Goal: Transaction & Acquisition: Book appointment/travel/reservation

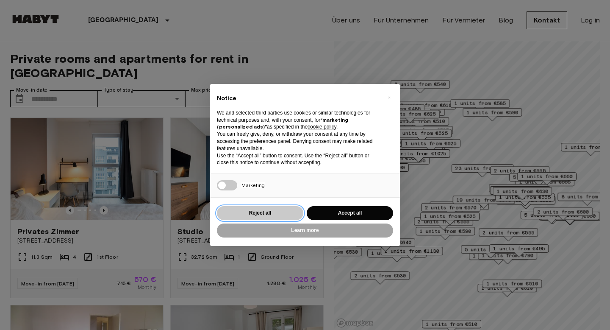
click at [277, 214] on button "Reject all" at bounding box center [260, 213] width 86 height 14
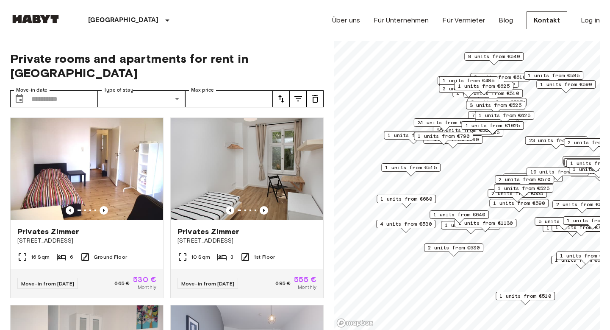
click at [426, 167] on span "1 units from €515" at bounding box center [411, 168] width 52 height 8
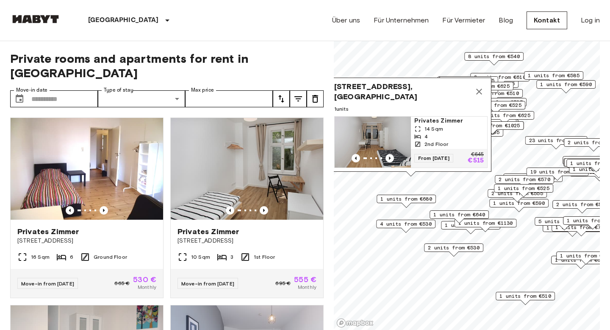
click at [482, 92] on icon "Map marker" at bounding box center [479, 91] width 10 height 10
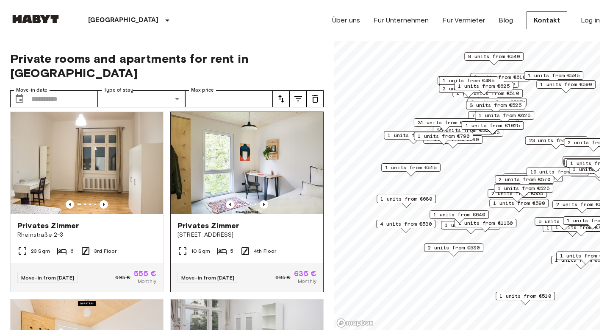
scroll to position [558, 0]
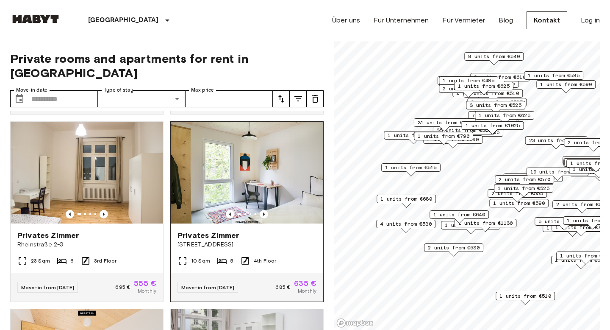
click at [209, 240] on span "Stromstraße 36" at bounding box center [247, 244] width 139 height 8
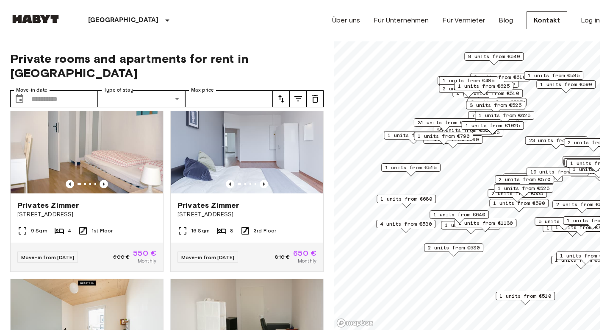
scroll to position [152, 0]
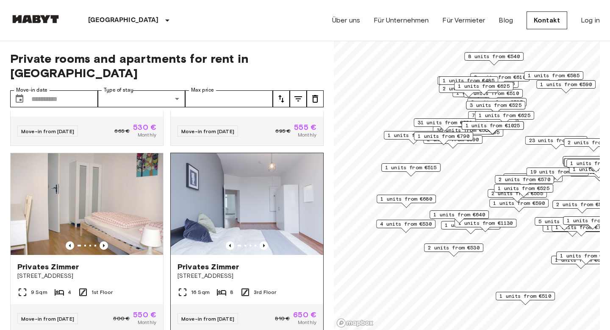
click at [232, 172] on img at bounding box center [247, 204] width 153 height 102
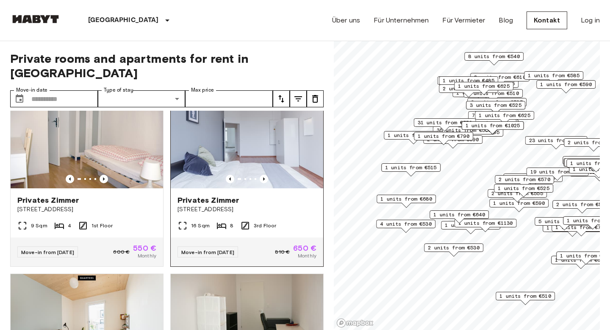
scroll to position [221, 0]
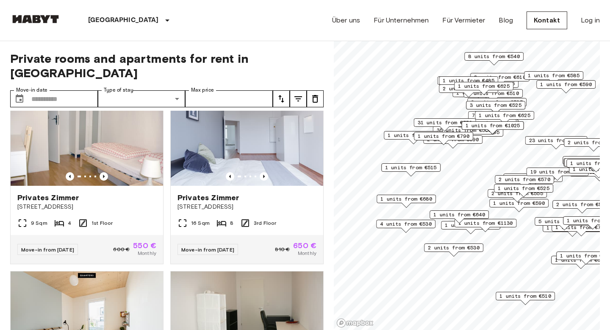
click at [443, 134] on span "1 units from €790" at bounding box center [444, 136] width 52 height 8
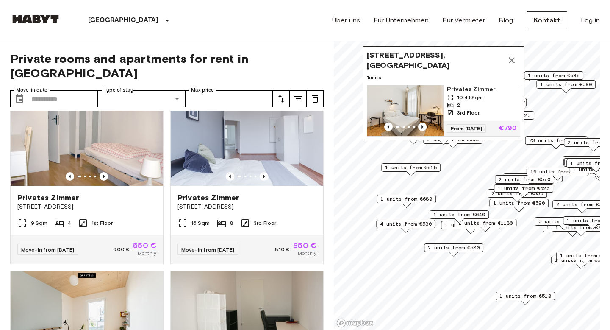
click at [429, 60] on span "Erasmusstraße 17, 10553 Berlin, GER" at bounding box center [435, 60] width 136 height 20
click at [423, 97] on img "Map marker" at bounding box center [406, 110] width 76 height 51
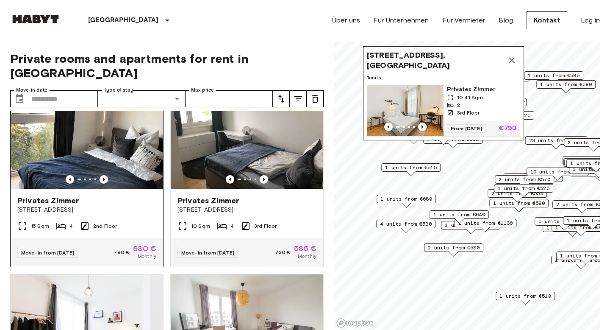
scroll to position [1738, 0]
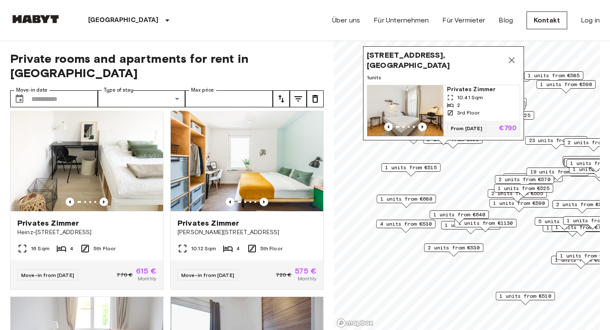
scroll to position [2444, 0]
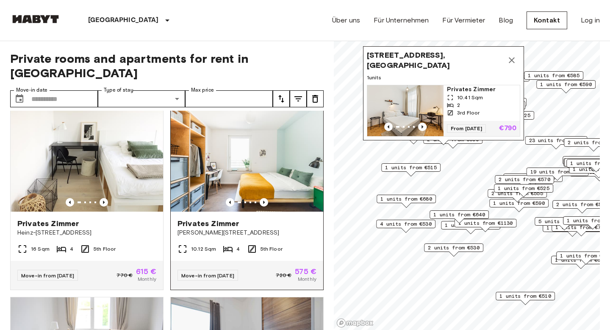
click at [212, 228] on span "Klara-Franke-Straße 20" at bounding box center [247, 232] width 139 height 8
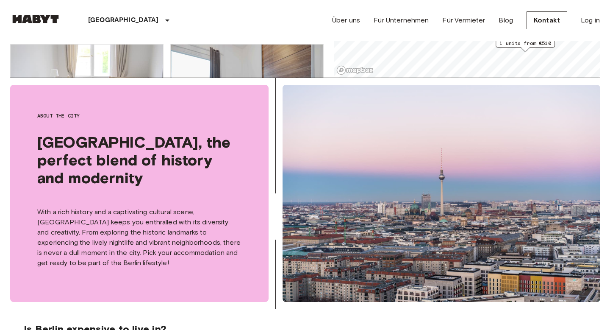
scroll to position [0, 0]
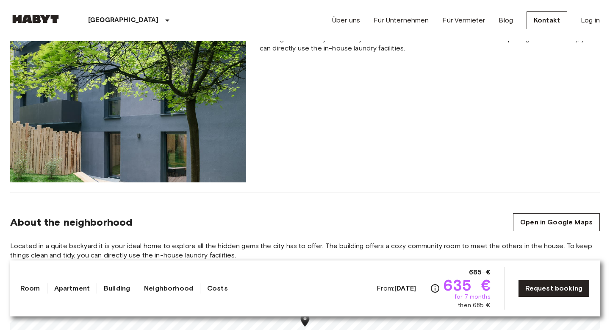
scroll to position [755, 0]
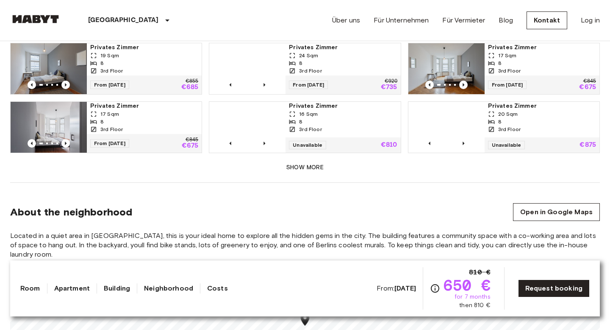
scroll to position [585, 0]
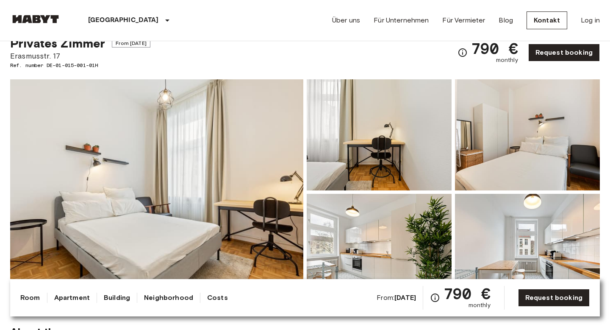
scroll to position [31, 0]
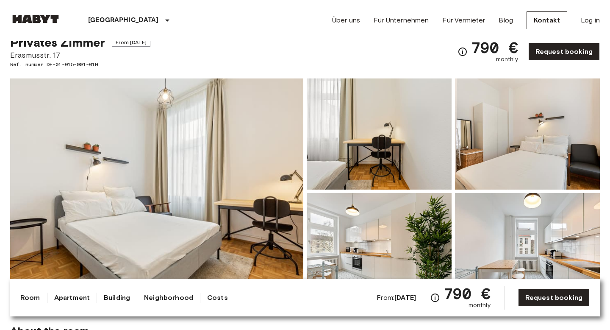
click at [189, 142] on img at bounding box center [156, 191] width 293 height 226
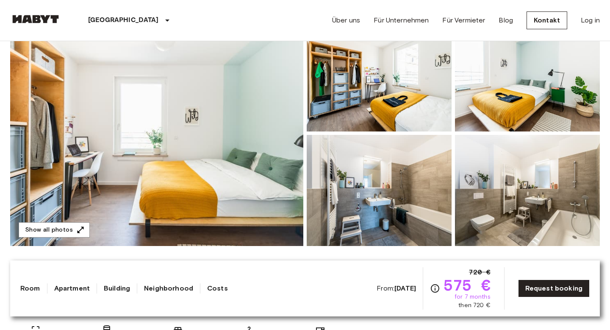
scroll to position [97, 0]
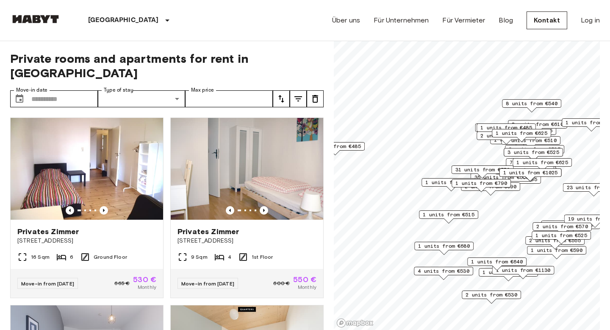
click at [506, 135] on span "1 units from €625" at bounding box center [522, 133] width 52 height 8
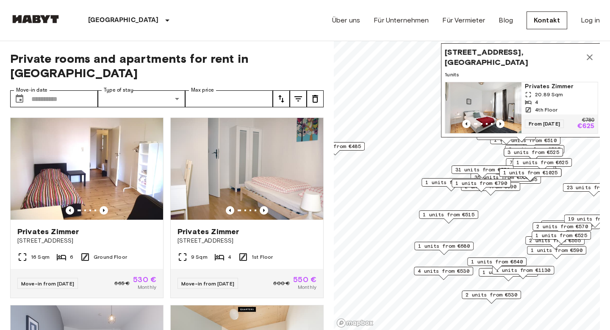
click at [506, 135] on div "Malplaquetstraße 38, 13347 Berlin, GER 1 units Privates Zimmer 20.89 Sqm 4 4th …" at bounding box center [521, 90] width 161 height 94
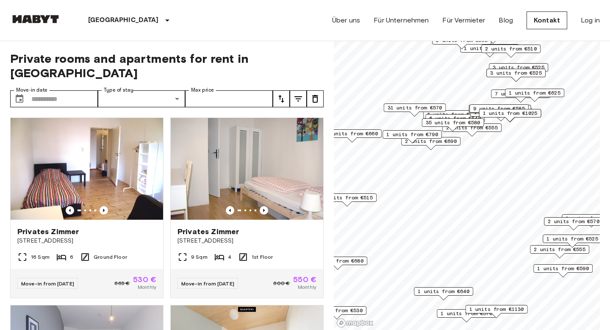
drag, startPoint x: 507, startPoint y: 157, endPoint x: 463, endPoint y: 51, distance: 114.5
click at [463, 51] on div "1 units from €565" at bounding box center [489, 48] width 59 height 8
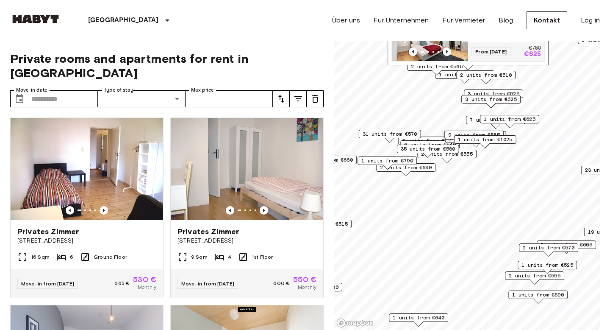
drag, startPoint x: 446, startPoint y: 139, endPoint x: 421, endPoint y: 166, distance: 36.3
click at [421, 166] on span "2 units from €690" at bounding box center [406, 168] width 52 height 8
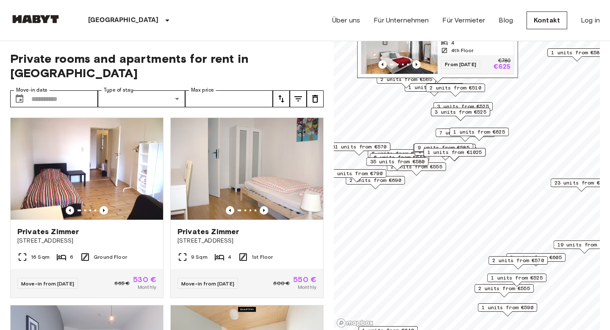
drag, startPoint x: 424, startPoint y: 153, endPoint x: 394, endPoint y: 166, distance: 33.1
click at [394, 166] on div "Map marker" at bounding box center [397, 167] width 9 height 5
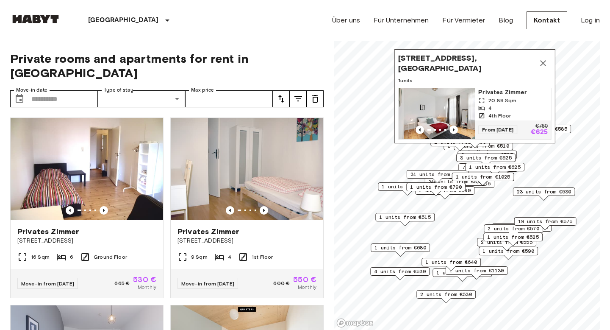
click at [435, 172] on span "31 units from €570" at bounding box center [438, 174] width 55 height 8
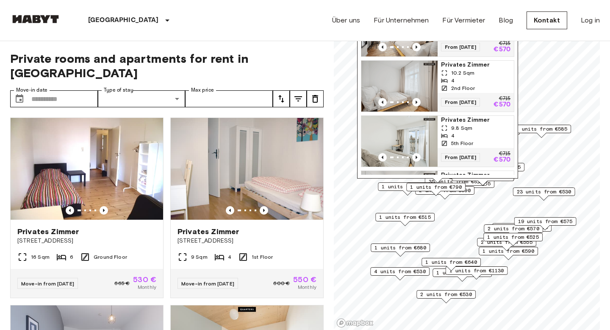
click at [441, 186] on span "1 units from €790" at bounding box center [436, 187] width 52 height 8
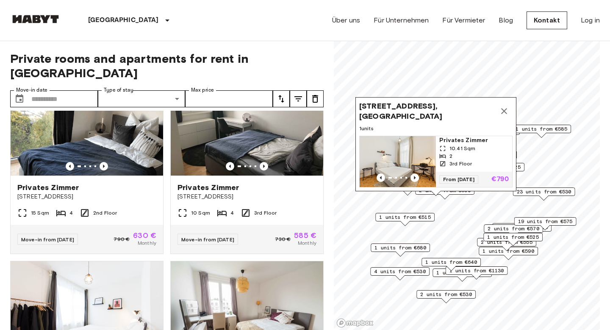
scroll to position [1657, 0]
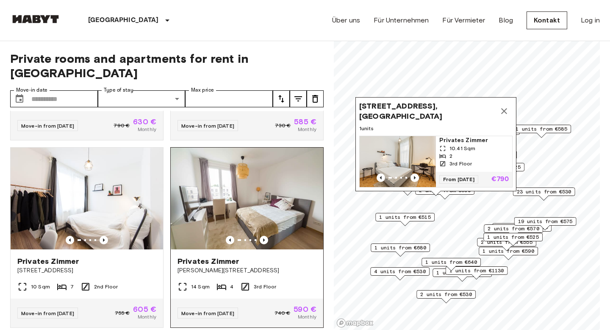
click at [251, 198] on img at bounding box center [247, 199] width 153 height 102
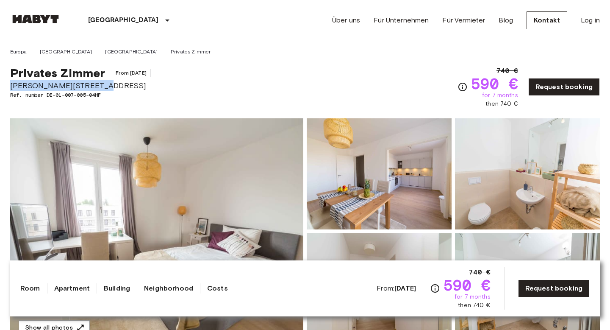
copy span "[PERSON_NAME][STREET_ADDRESS]"
drag, startPoint x: 8, startPoint y: 86, endPoint x: 100, endPoint y: 86, distance: 92.8
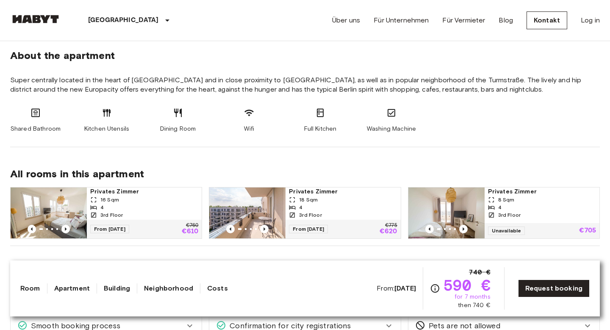
scroll to position [314, 0]
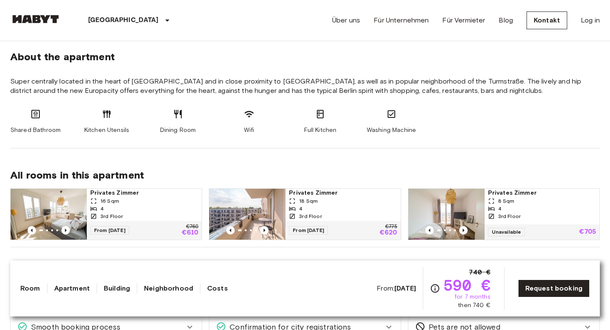
click at [116, 193] on span "Privates Zimmer" at bounding box center [144, 193] width 108 height 8
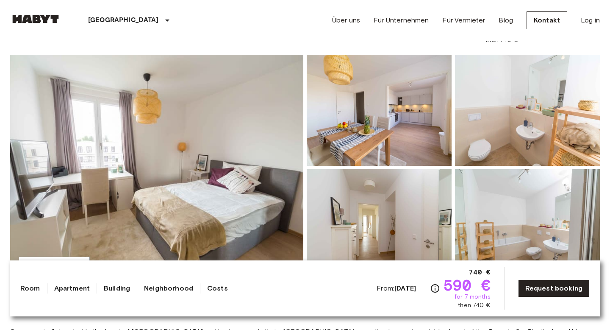
scroll to position [9, 0]
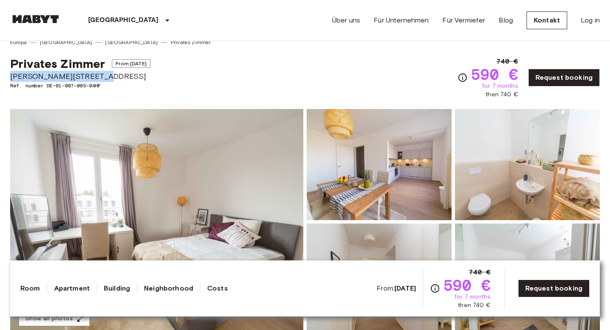
click at [280, 81] on div "Privates Zimmer From Aug 20 2025 Klara Franke Straße 12 Ref. number DE-01-007-0…" at bounding box center [305, 72] width 590 height 53
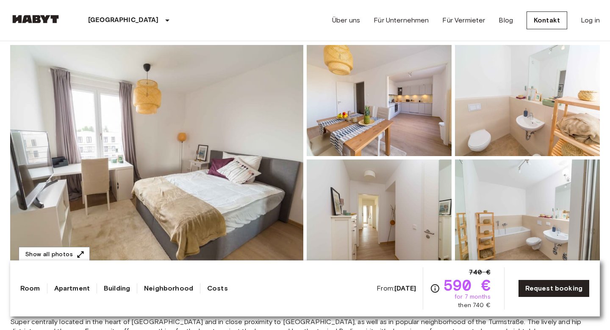
scroll to position [0, 0]
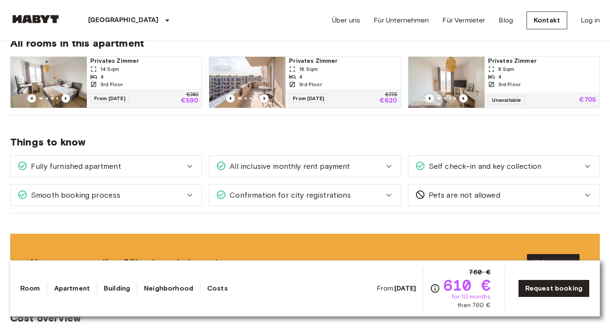
scroll to position [444, 0]
